Goal: Check status: Check status

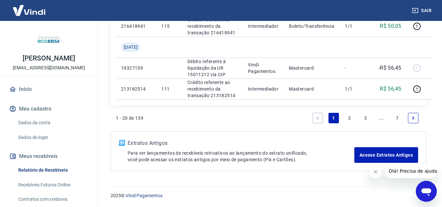
scroll to position [737, 0]
click at [396, 117] on link "7" at bounding box center [397, 118] width 10 height 10
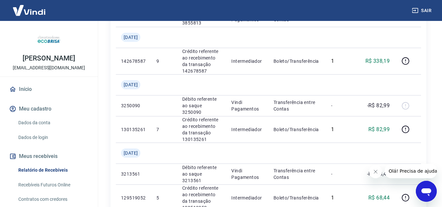
scroll to position [753, 0]
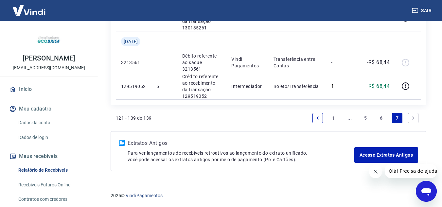
click at [417, 123] on link "Next page" at bounding box center [413, 118] width 10 height 10
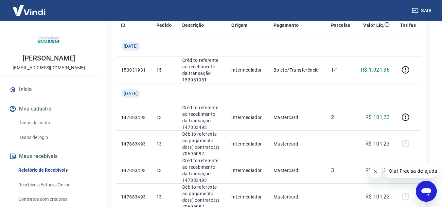
scroll to position [0, 0]
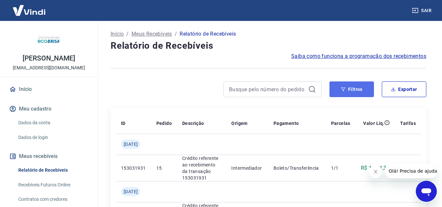
click at [361, 88] on button "Filtros" at bounding box center [352, 90] width 45 height 16
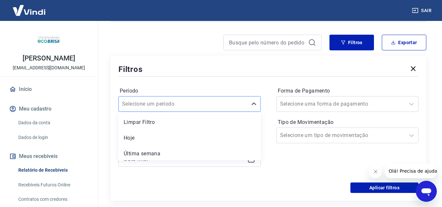
click at [190, 112] on div "option Limpar Filtro focused, 1 of 7. 7 results available. Use Up and Down to c…" at bounding box center [190, 104] width 142 height 16
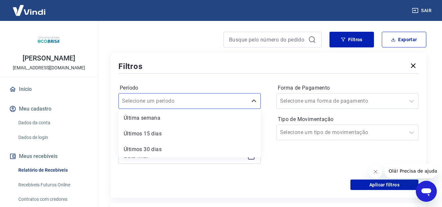
scroll to position [64, 0]
click at [197, 174] on div "Período option Últimos 6 meses focused, 7 of 7. 7 results available. Use Up and…" at bounding box center [269, 127] width 300 height 105
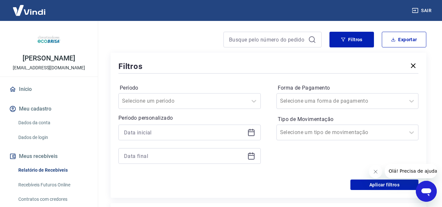
click at [254, 134] on icon at bounding box center [252, 133] width 8 height 8
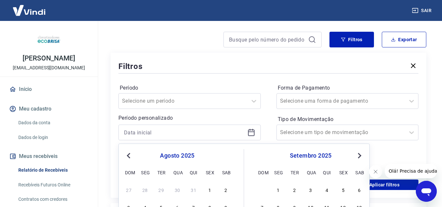
click at [129, 156] on span "Previous Month" at bounding box center [129, 156] width 0 height 8
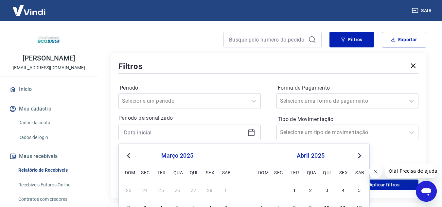
click at [129, 156] on span "Previous Month" at bounding box center [129, 156] width 0 height 8
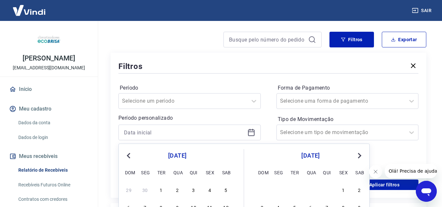
click at [129, 156] on span "Previous Month" at bounding box center [129, 156] width 0 height 8
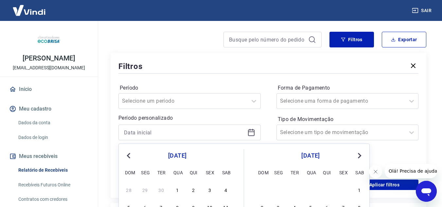
click at [129, 156] on span "Previous Month" at bounding box center [129, 156] width 0 height 8
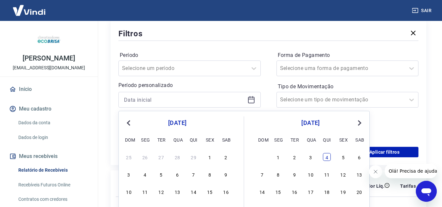
drag, startPoint x: 325, startPoint y: 153, endPoint x: 326, endPoint y: 156, distance: 3.8
click at [325, 153] on div "1 2 3 4 5 6" at bounding box center [310, 156] width 107 height 9
click at [327, 157] on div "4" at bounding box center [327, 157] width 8 height 8
type input "04/04/2024"
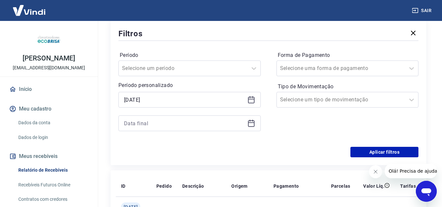
click at [253, 120] on icon at bounding box center [251, 123] width 7 height 7
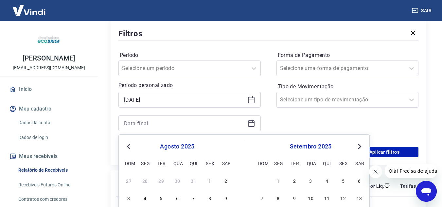
click at [124, 146] on div "agosto 2025" at bounding box center [177, 147] width 107 height 8
click at [129, 146] on span "Previous Month" at bounding box center [129, 147] width 0 height 8
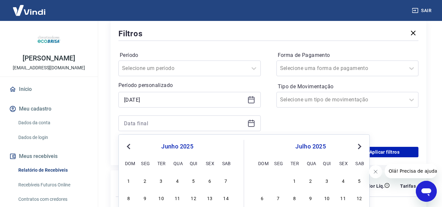
click at [129, 146] on span "Previous Month" at bounding box center [129, 147] width 0 height 8
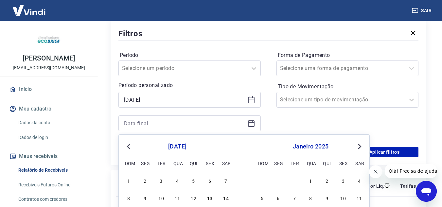
click at [129, 146] on span "Previous Month" at bounding box center [129, 147] width 0 height 8
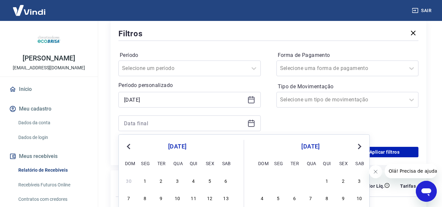
click at [129, 146] on span "Previous Month" at bounding box center [129, 147] width 0 height 8
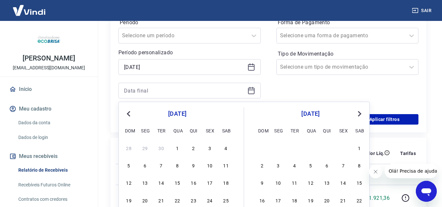
scroll to position [148, 0]
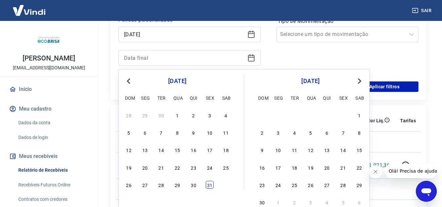
click at [211, 185] on div "31" at bounding box center [210, 185] width 8 height 8
type input "31/05/2024"
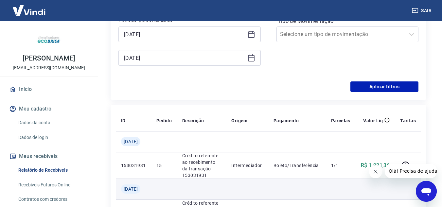
click at [207, 187] on td at bounding box center [201, 189] width 49 height 21
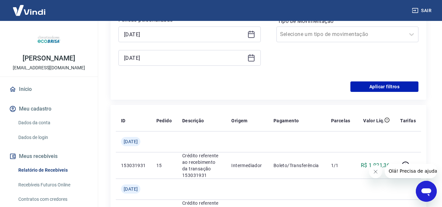
click at [255, 35] on icon at bounding box center [252, 34] width 8 height 8
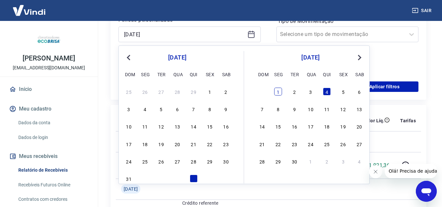
click at [275, 93] on div "1" at bounding box center [278, 92] width 8 height 8
click at [282, 91] on div "Aplicar filtros" at bounding box center [269, 87] width 300 height 10
type input "01/04/2024"
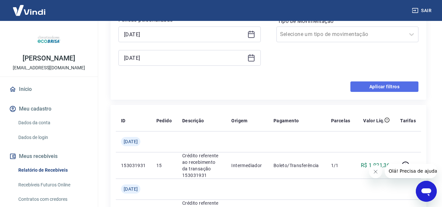
click at [361, 89] on button "Aplicar filtros" at bounding box center [385, 87] width 68 height 10
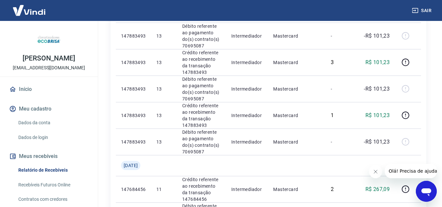
scroll to position [328, 0]
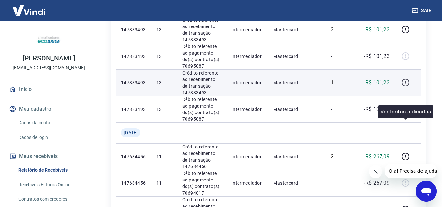
click at [403, 87] on icon "button" at bounding box center [406, 83] width 8 height 8
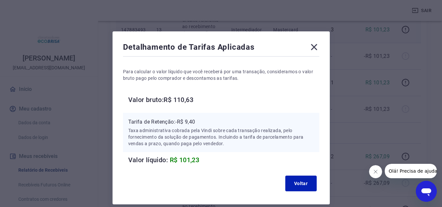
drag, startPoint x: 314, startPoint y: 47, endPoint x: 324, endPoint y: 51, distance: 10.3
click at [314, 47] on icon at bounding box center [314, 47] width 6 height 6
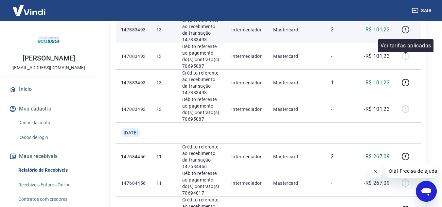
click at [405, 35] on button "button" at bounding box center [405, 30] width 10 height 10
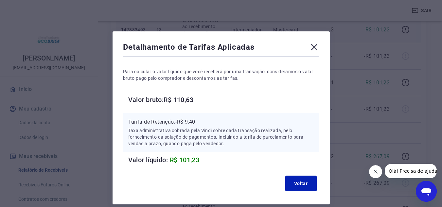
drag, startPoint x: 318, startPoint y: 44, endPoint x: 323, endPoint y: 47, distance: 5.0
click at [318, 44] on icon at bounding box center [314, 47] width 10 height 10
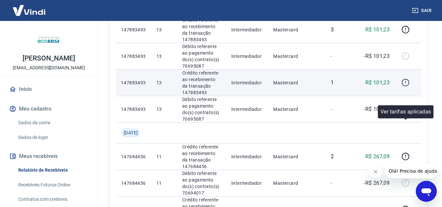
click at [404, 87] on icon "button" at bounding box center [406, 83] width 8 height 8
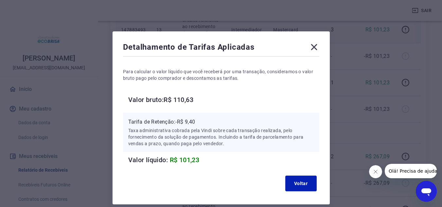
drag, startPoint x: 316, startPoint y: 49, endPoint x: 355, endPoint y: 53, distance: 39.1
click at [316, 49] on icon at bounding box center [314, 47] width 6 height 6
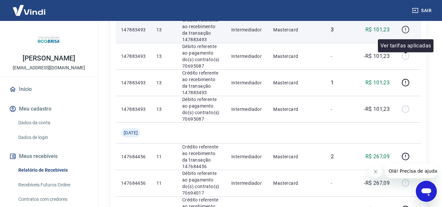
click at [409, 34] on icon "button" at bounding box center [406, 30] width 8 height 8
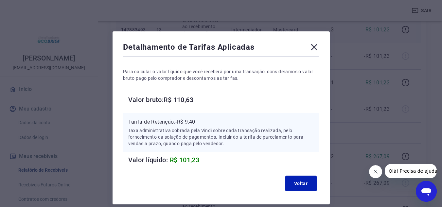
click at [314, 49] on icon at bounding box center [314, 47] width 10 height 10
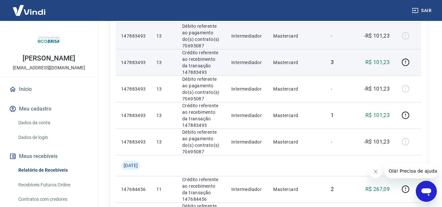
scroll to position [263, 0]
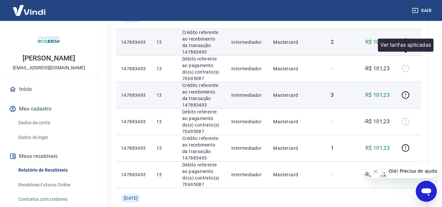
click at [405, 46] on icon "button" at bounding box center [406, 42] width 8 height 8
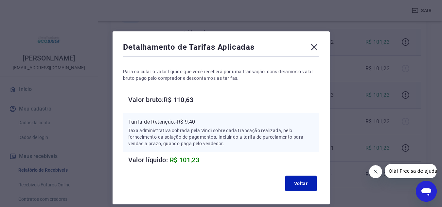
click at [315, 43] on icon at bounding box center [314, 47] width 10 height 10
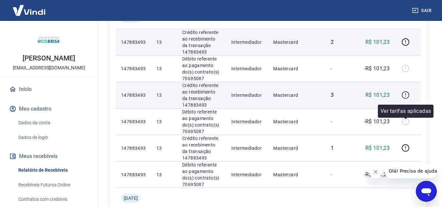
click at [406, 99] on icon "button" at bounding box center [406, 95] width 8 height 8
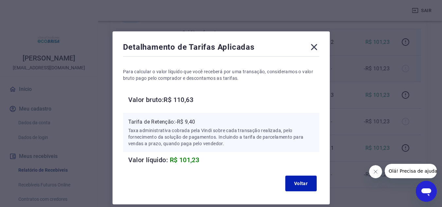
drag, startPoint x: 314, startPoint y: 48, endPoint x: 386, endPoint y: 82, distance: 80.4
click at [314, 47] on icon at bounding box center [314, 47] width 6 height 6
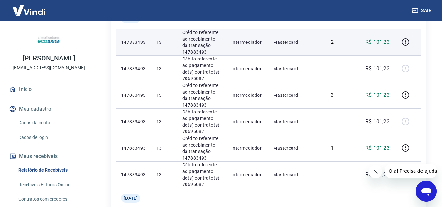
click at [399, 55] on td at bounding box center [408, 42] width 26 height 27
click at [404, 46] on icon "button" at bounding box center [406, 42] width 8 height 8
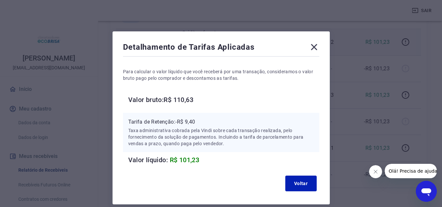
click at [317, 45] on icon at bounding box center [314, 47] width 6 height 6
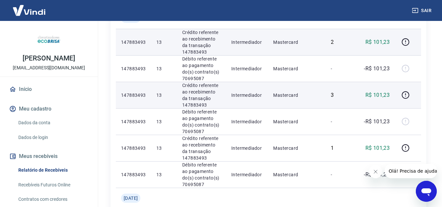
scroll to position [296, 0]
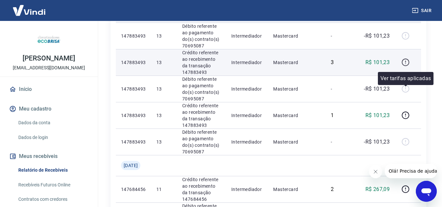
click at [401, 68] on button "button" at bounding box center [405, 62] width 10 height 10
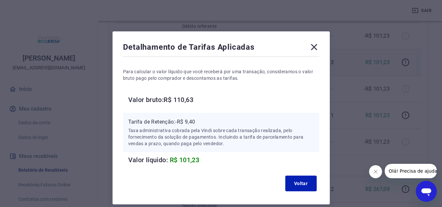
click at [315, 46] on icon at bounding box center [314, 47] width 6 height 6
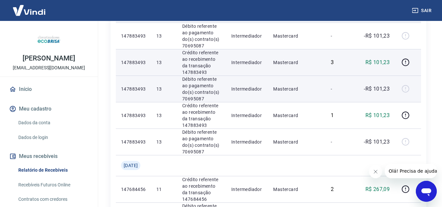
scroll to position [328, 0]
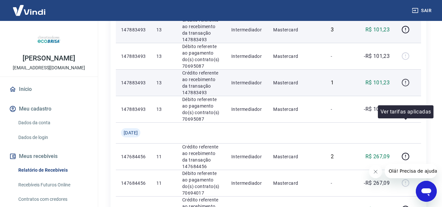
click at [407, 87] on icon "button" at bounding box center [406, 83] width 8 height 8
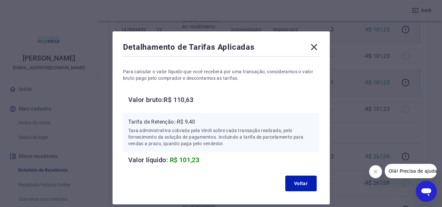
click at [317, 46] on icon at bounding box center [314, 47] width 10 height 10
